Goal: Task Accomplishment & Management: Manage account settings

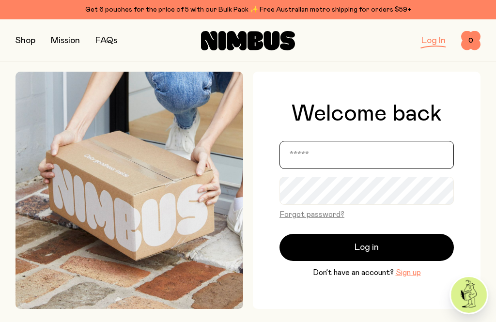
type input "**********"
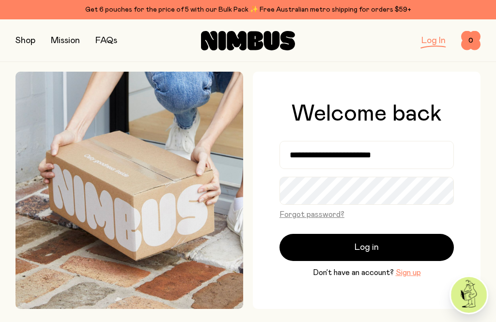
click at [367, 261] on button "Log in" at bounding box center [367, 247] width 174 height 27
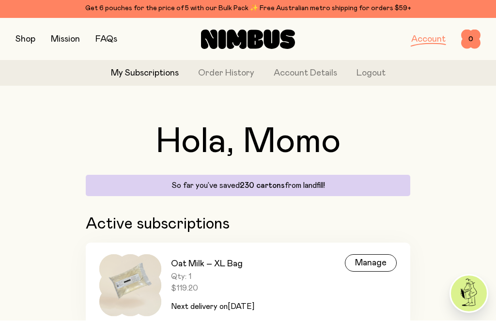
scroll to position [48, 0]
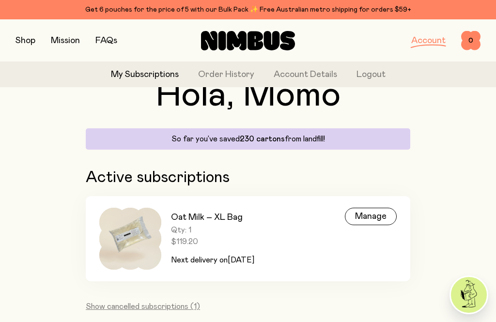
click at [382, 216] on div "Manage" at bounding box center [371, 216] width 52 height 17
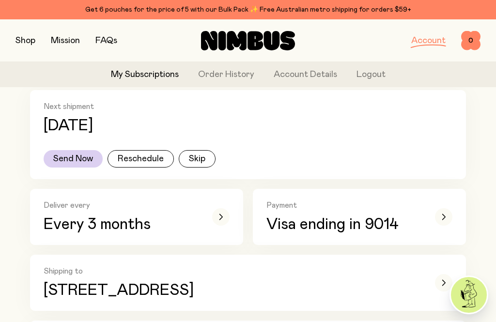
scroll to position [123, 0]
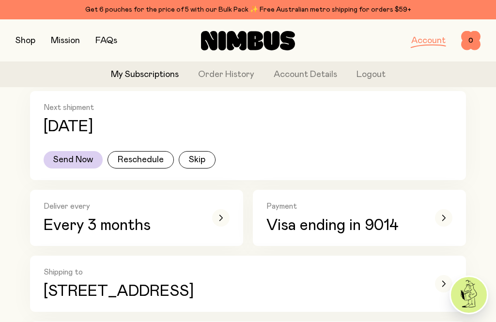
click at [137, 164] on button "Reschedule" at bounding box center [141, 159] width 66 height 17
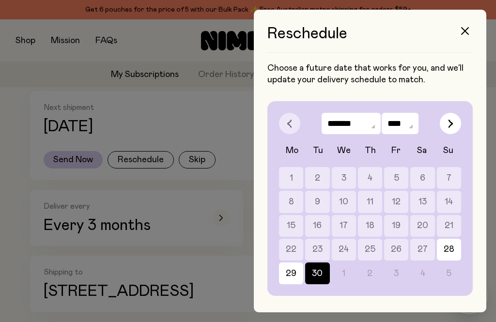
click at [450, 127] on icon "button" at bounding box center [451, 124] width 4 height 8
select select "*"
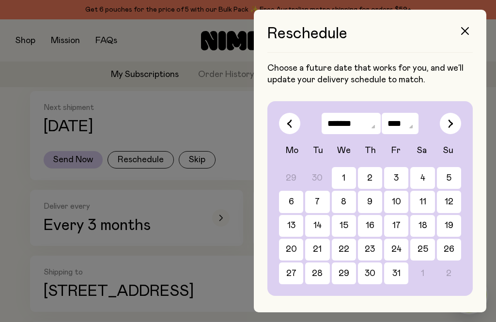
click at [372, 248] on button "23" at bounding box center [370, 250] width 24 height 22
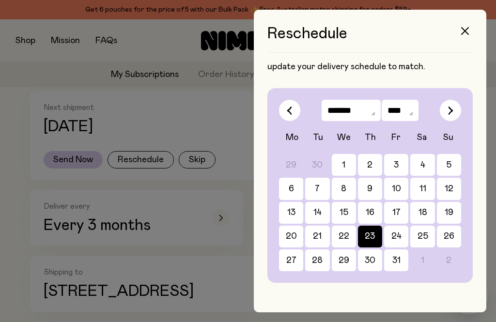
scroll to position [13, 0]
click at [372, 266] on button "30" at bounding box center [370, 261] width 24 height 22
click at [382, 321] on button "Confirm" at bounding box center [371, 313] width 206 height 29
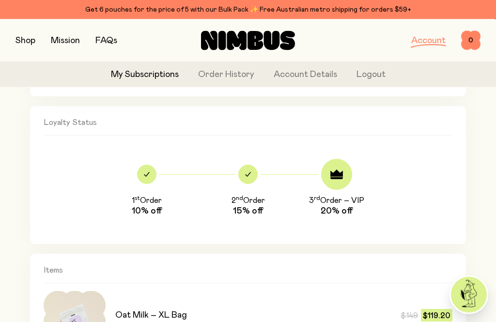
scroll to position [334, 0]
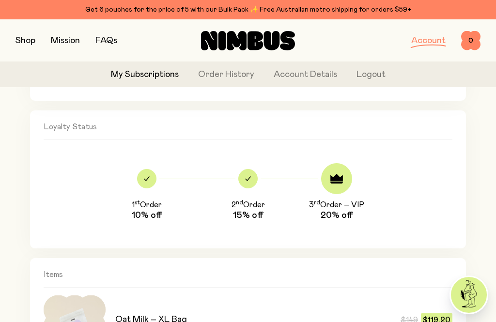
click at [27, 39] on button "button" at bounding box center [26, 41] width 20 height 14
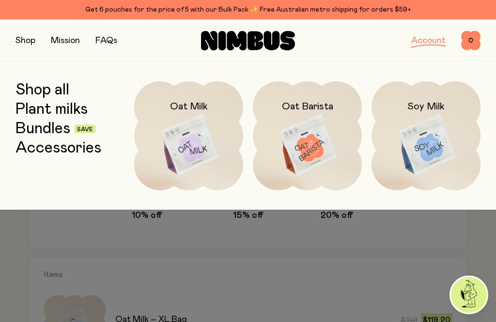
click at [316, 138] on img at bounding box center [307, 145] width 109 height 128
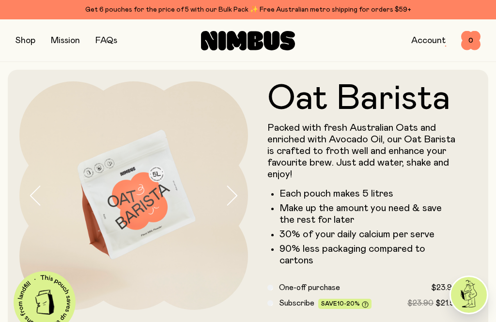
click at [19, 47] on button "button" at bounding box center [26, 41] width 20 height 14
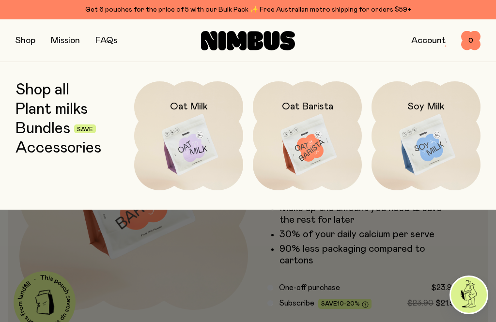
click at [19, 39] on button "button" at bounding box center [26, 41] width 20 height 14
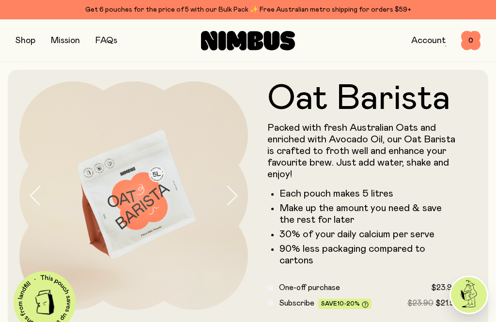
click at [26, 40] on button "button" at bounding box center [26, 41] width 20 height 14
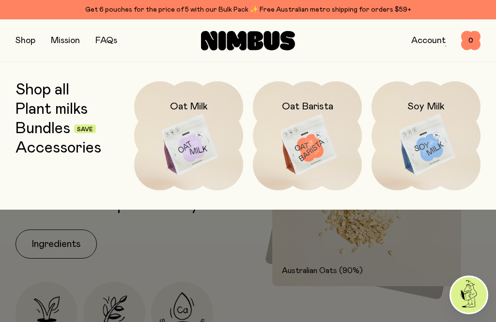
scroll to position [372, 0]
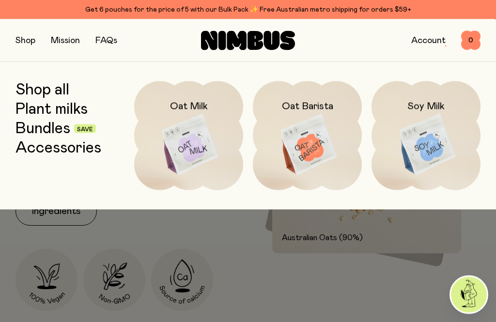
click at [397, 299] on div at bounding box center [248, 161] width 496 height 322
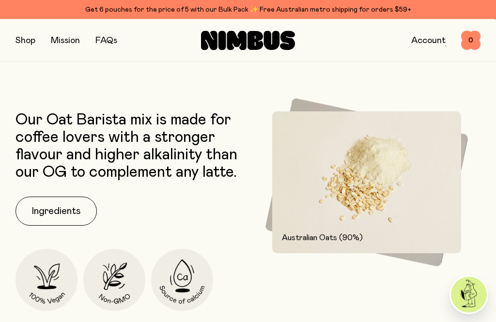
scroll to position [372, 0]
click at [382, 305] on div at bounding box center [248, 161] width 496 height 322
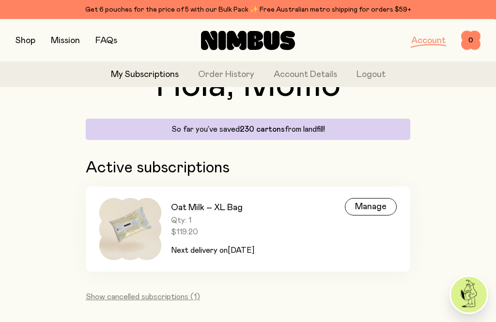
scroll to position [79, 0]
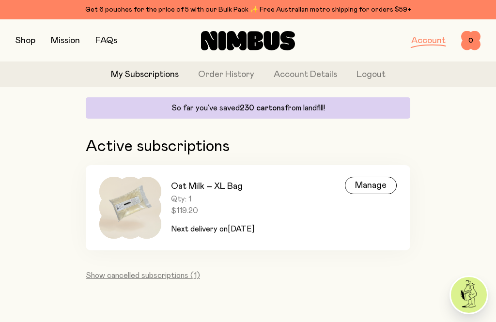
click at [23, 35] on button "button" at bounding box center [26, 41] width 20 height 14
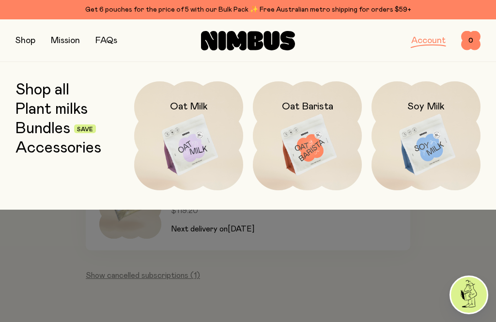
click at [19, 47] on button "button" at bounding box center [26, 41] width 20 height 14
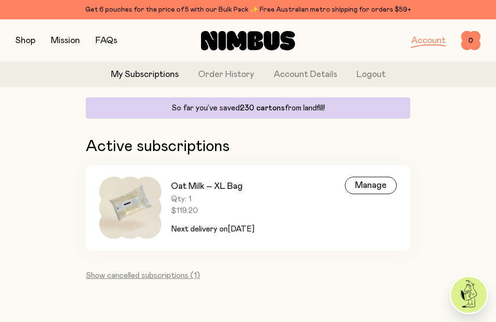
click at [16, 38] on button "button" at bounding box center [26, 41] width 20 height 14
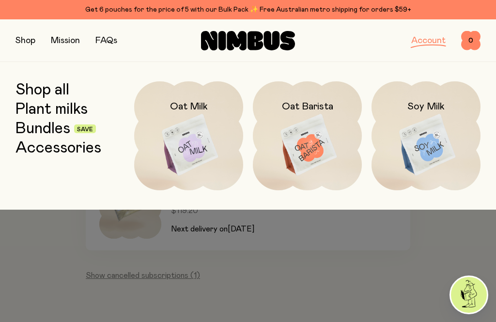
click at [26, 129] on link "Bundles" at bounding box center [43, 128] width 55 height 17
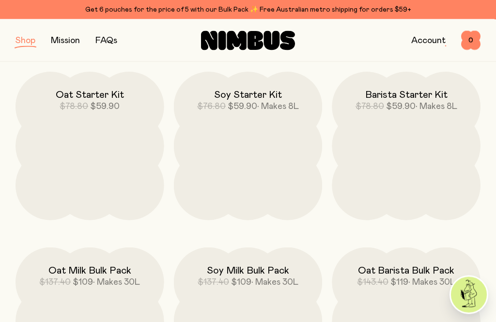
scroll to position [135, 0]
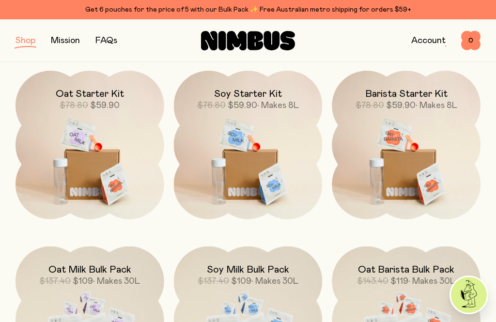
click at [420, 164] on img at bounding box center [406, 158] width 149 height 174
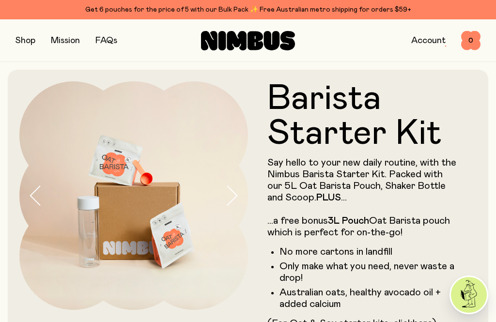
click at [22, 39] on button "button" at bounding box center [26, 41] width 20 height 14
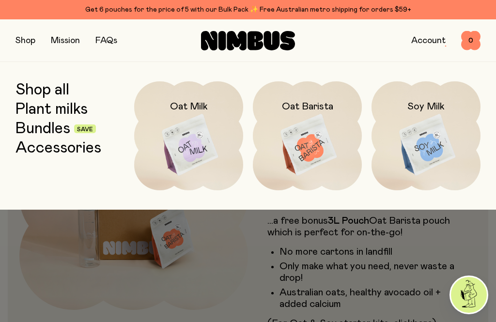
click at [199, 153] on img at bounding box center [188, 145] width 109 height 128
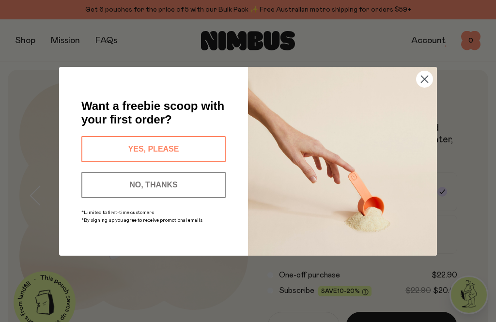
click at [420, 78] on circle "Close dialog" at bounding box center [425, 79] width 16 height 16
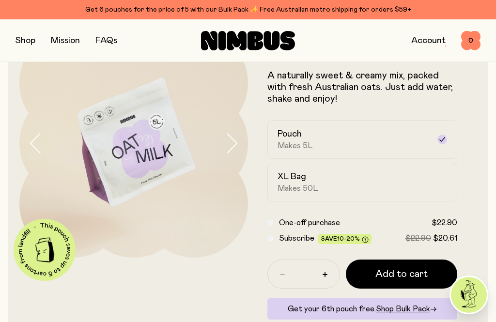
scroll to position [52, 0]
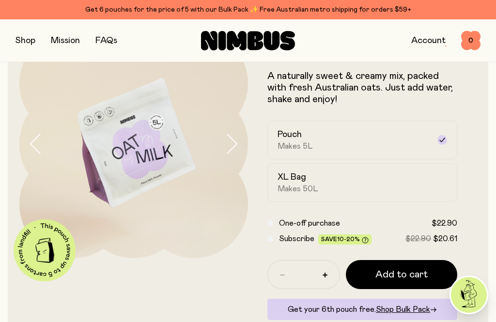
click at [228, 142] on icon "button" at bounding box center [232, 144] width 14 height 20
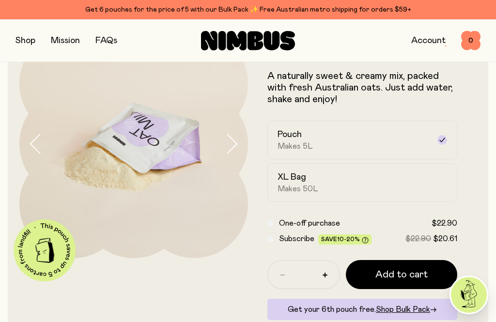
click at [240, 139] on button "button" at bounding box center [236, 144] width 23 height 229
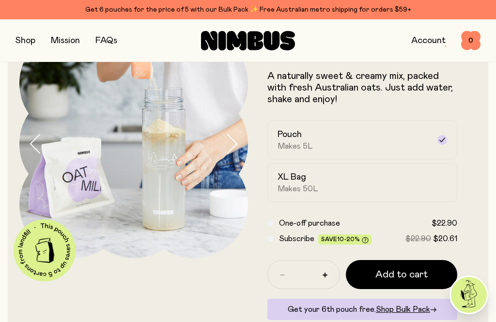
click at [234, 145] on icon "button" at bounding box center [232, 144] width 14 height 20
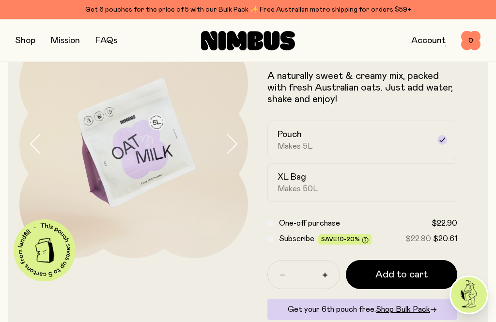
click at [236, 143] on icon "button" at bounding box center [233, 143] width 10 height 19
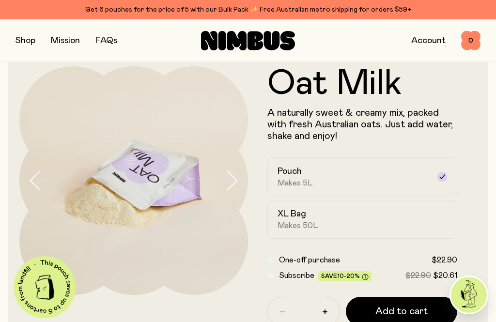
scroll to position [14, 0]
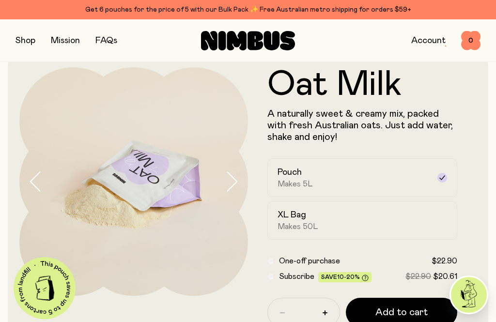
click at [424, 214] on div "XL Bag Makes 50L" at bounding box center [354, 220] width 152 height 22
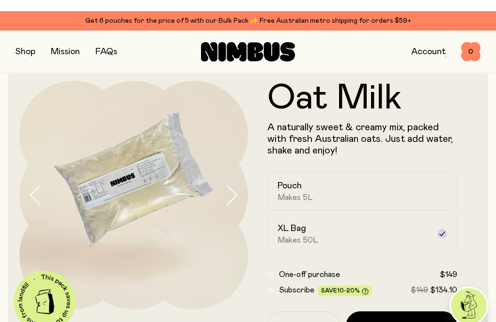
scroll to position [0, 0]
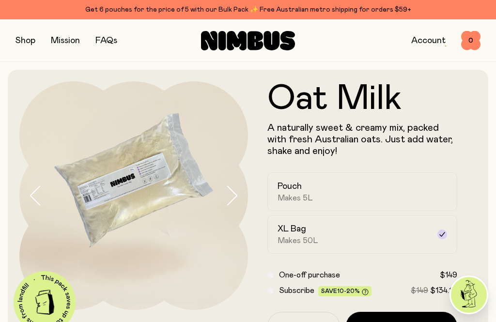
click at [30, 38] on button "button" at bounding box center [26, 41] width 20 height 14
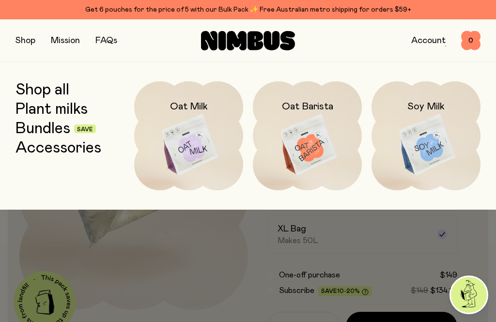
click at [41, 130] on link "Bundles" at bounding box center [43, 128] width 55 height 17
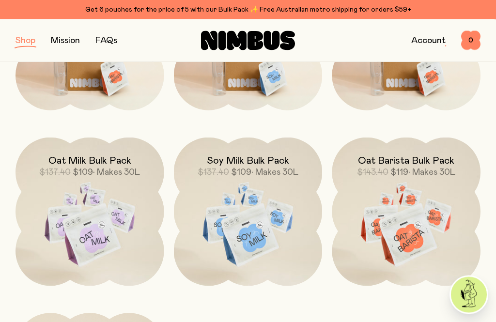
scroll to position [244, 0]
click at [431, 234] on img at bounding box center [406, 225] width 149 height 174
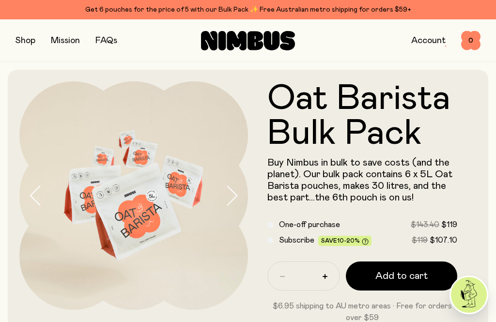
click at [25, 39] on button "button" at bounding box center [26, 41] width 20 height 14
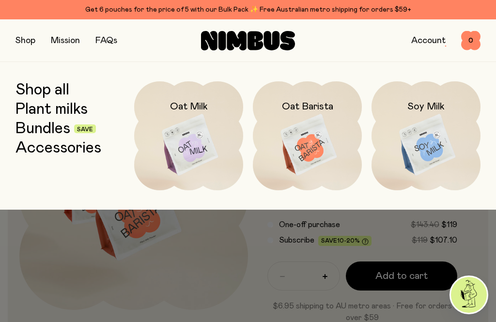
click at [23, 128] on link "Bundles" at bounding box center [43, 128] width 55 height 17
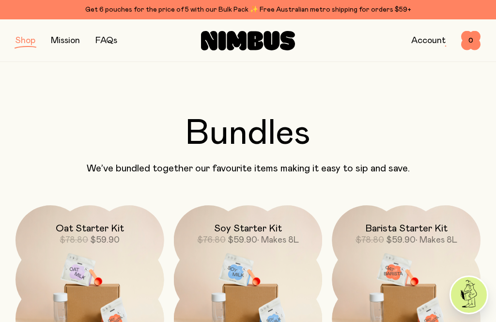
click at [19, 45] on button "button" at bounding box center [26, 41] width 20 height 14
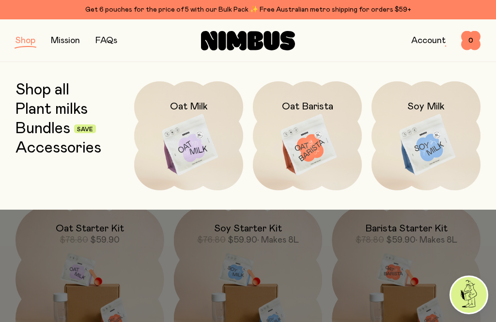
click at [299, 132] on img at bounding box center [307, 145] width 109 height 128
